Goal: Task Accomplishment & Management: Manage account settings

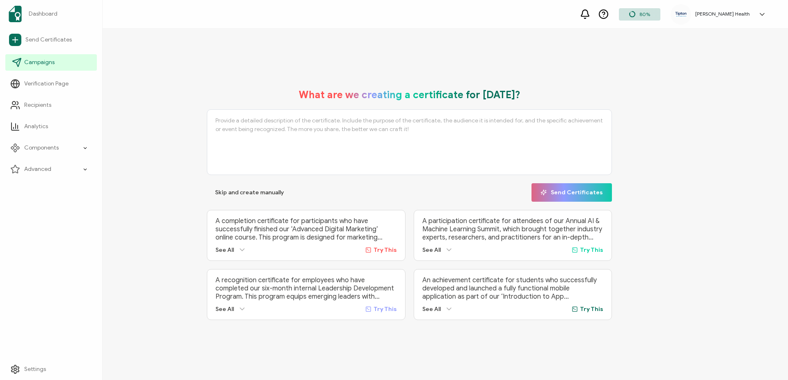
click at [31, 59] on span "Campaigns" at bounding box center [39, 62] width 30 height 8
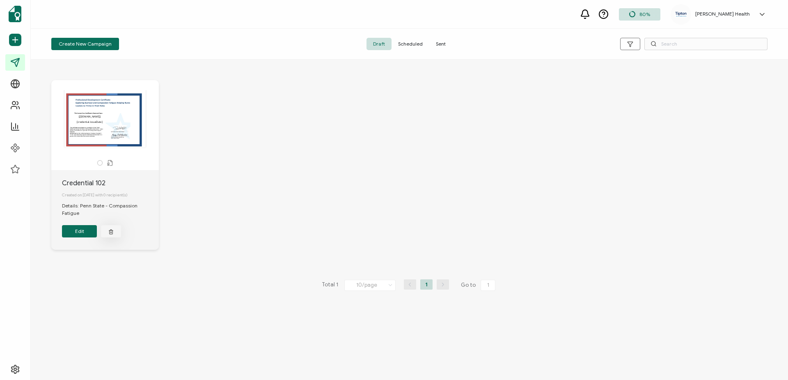
click at [106, 234] on button "button" at bounding box center [111, 231] width 20 height 12
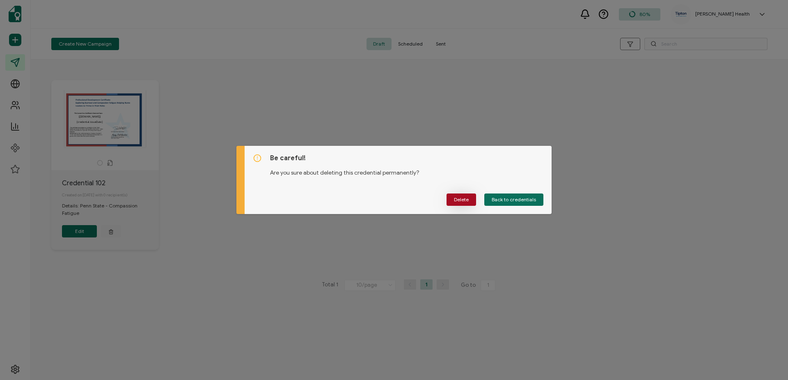
click at [466, 200] on span "Delete" at bounding box center [461, 199] width 15 height 5
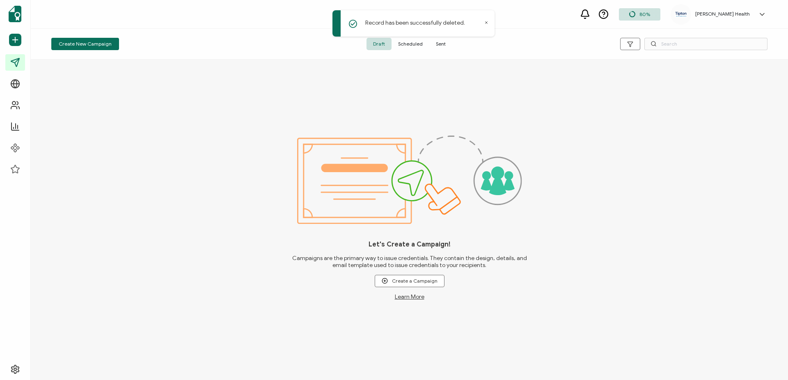
click at [439, 42] on span "Sent" at bounding box center [441, 44] width 23 height 12
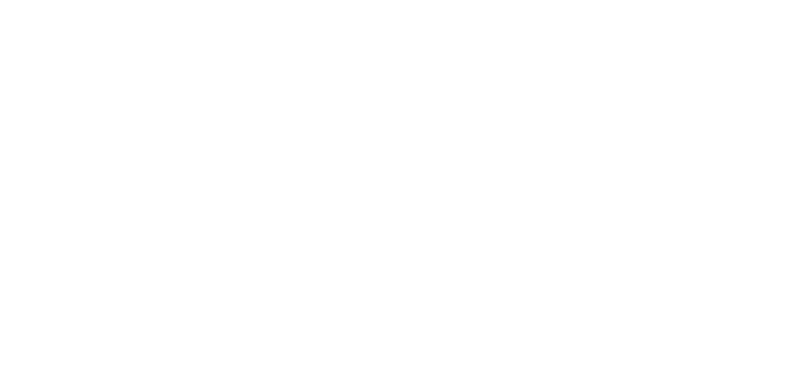
click at [439, 44] on span "Sent" at bounding box center [441, 44] width 23 height 12
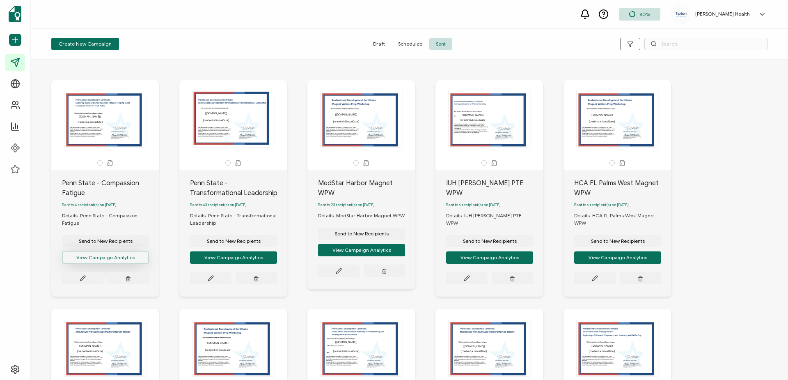
click at [104, 262] on button "View Campaign Analytics" at bounding box center [105, 257] width 87 height 12
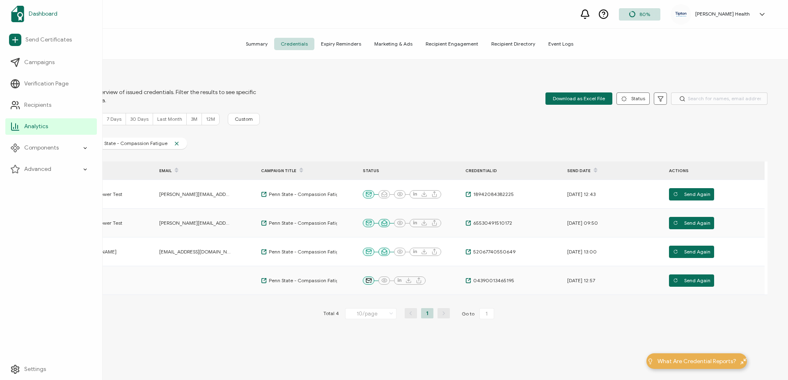
click at [48, 13] on span "Dashboard" at bounding box center [43, 14] width 29 height 8
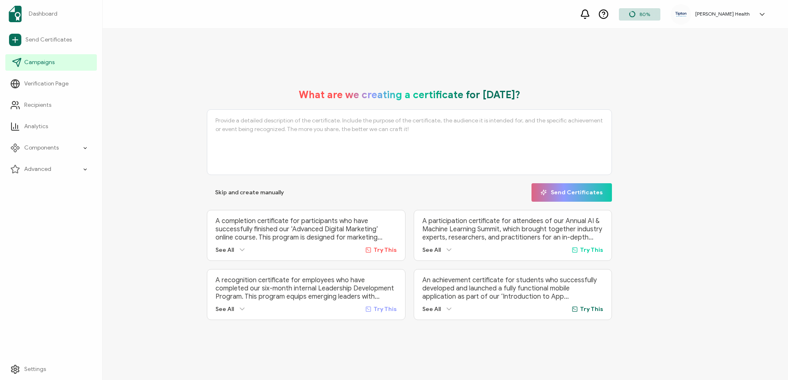
click at [45, 60] on span "Campaigns" at bounding box center [39, 62] width 30 height 8
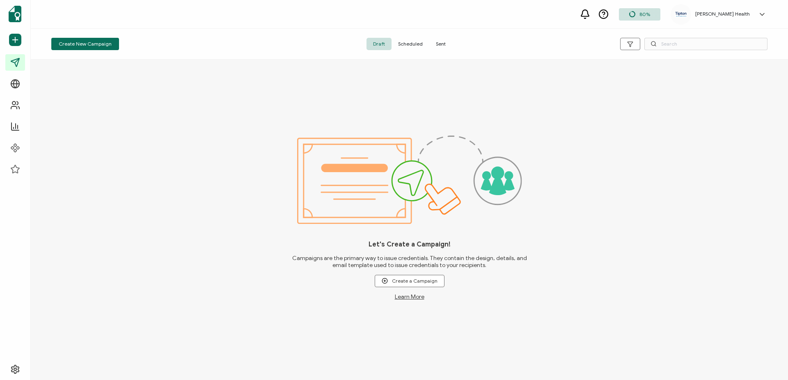
click at [439, 44] on span "Sent" at bounding box center [441, 44] width 23 height 12
